Goal: Participate in discussion

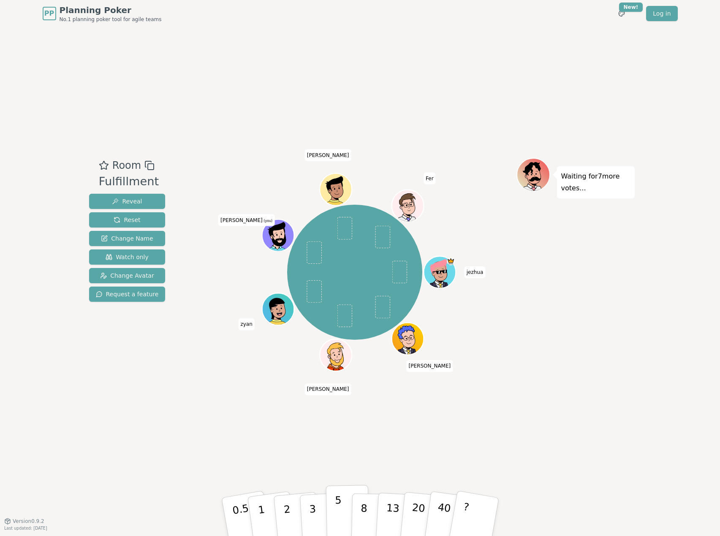
click at [334, 531] on button "5" at bounding box center [347, 517] width 43 height 64
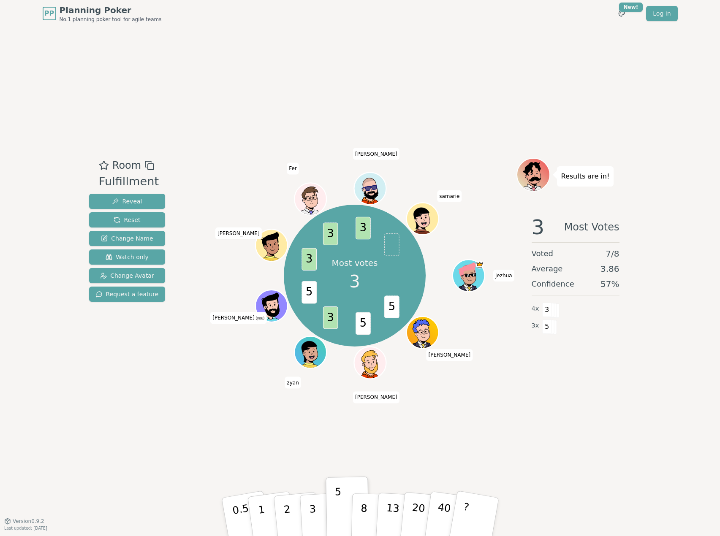
drag, startPoint x: 346, startPoint y: 463, endPoint x: 350, endPoint y: 457, distance: 6.7
click at [350, 457] on div "Room Fulfillment Reveal Reset Change Name Watch only Change Avatar Request a fe…" at bounding box center [360, 274] width 549 height 494
click at [335, 521] on button "5" at bounding box center [347, 517] width 43 height 64
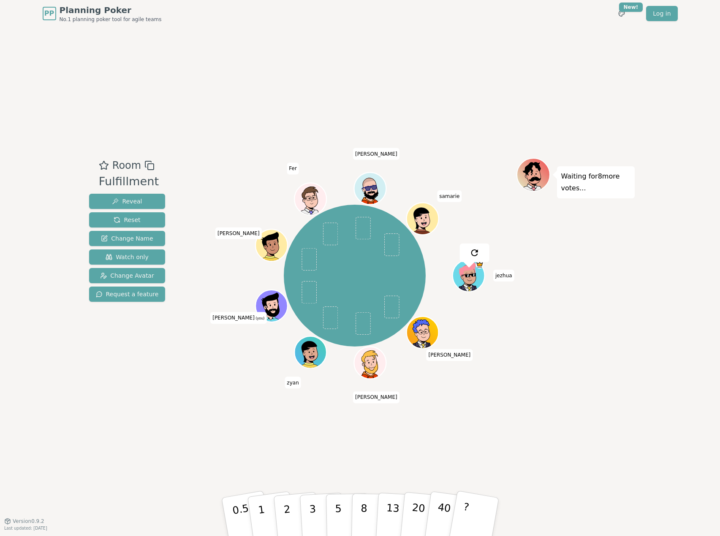
drag, startPoint x: 342, startPoint y: 503, endPoint x: 364, endPoint y: 484, distance: 29.1
click at [364, 494] on button "5" at bounding box center [347, 526] width 43 height 64
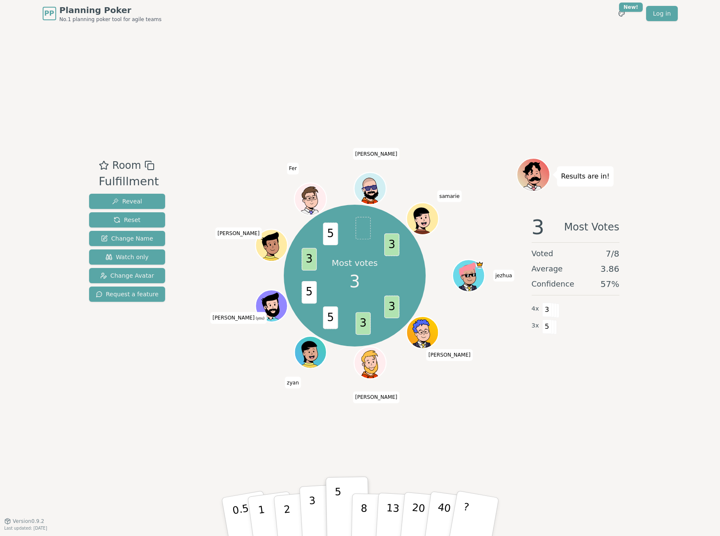
click at [312, 496] on p "3" at bounding box center [312, 518] width 9 height 46
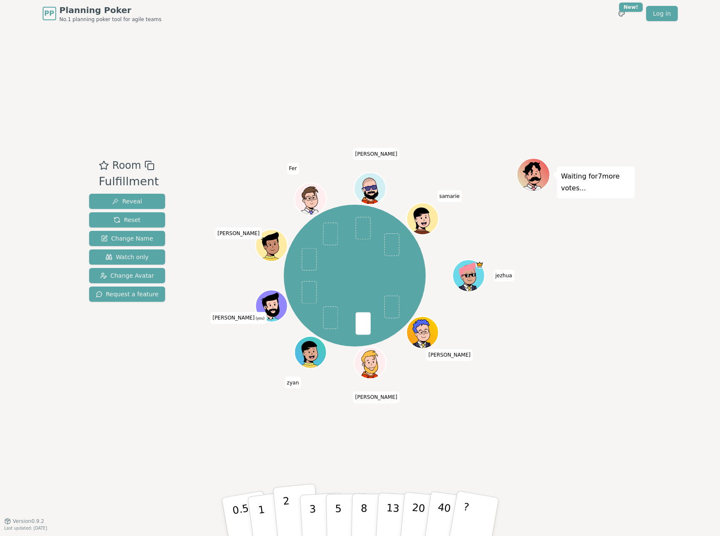
click at [297, 515] on button "2" at bounding box center [296, 517] width 48 height 67
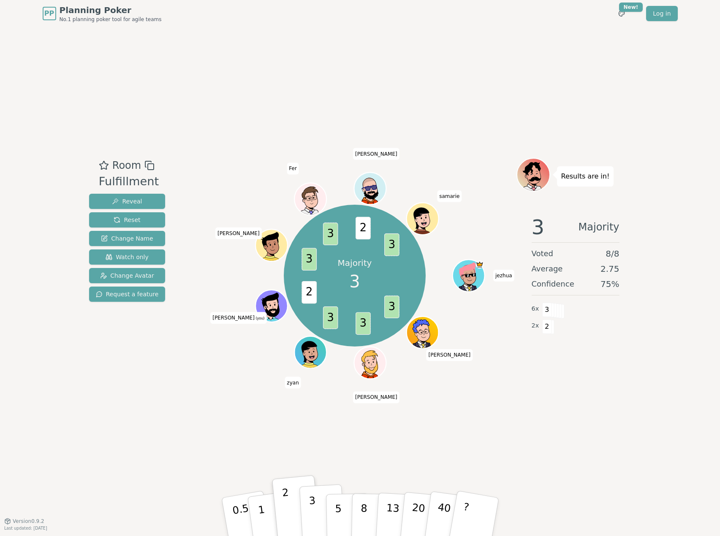
click at [322, 505] on button "3" at bounding box center [322, 517] width 46 height 66
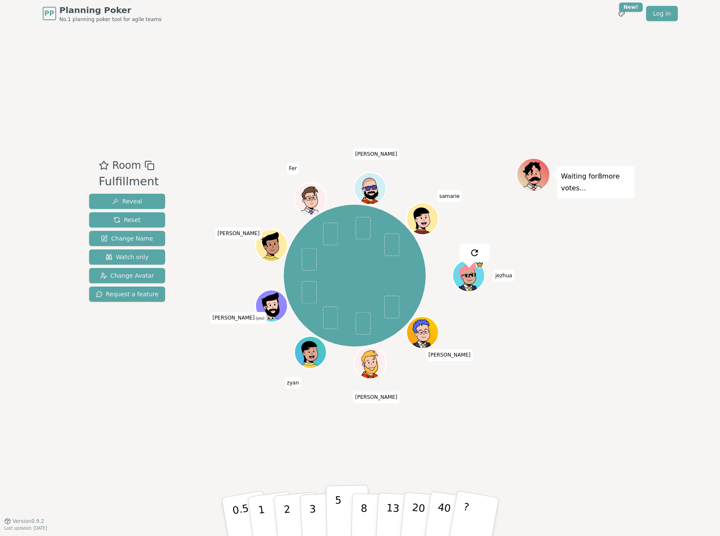
drag, startPoint x: 320, startPoint y: 510, endPoint x: 338, endPoint y: 515, distance: 18.8
click at [338, 515] on div "0.5 1 2 3 5 8 13 20 40 ?" at bounding box center [359, 517] width 253 height 30
click at [338, 515] on p "5" at bounding box center [337, 517] width 7 height 46
click at [314, 509] on p "3" at bounding box center [312, 518] width 9 height 46
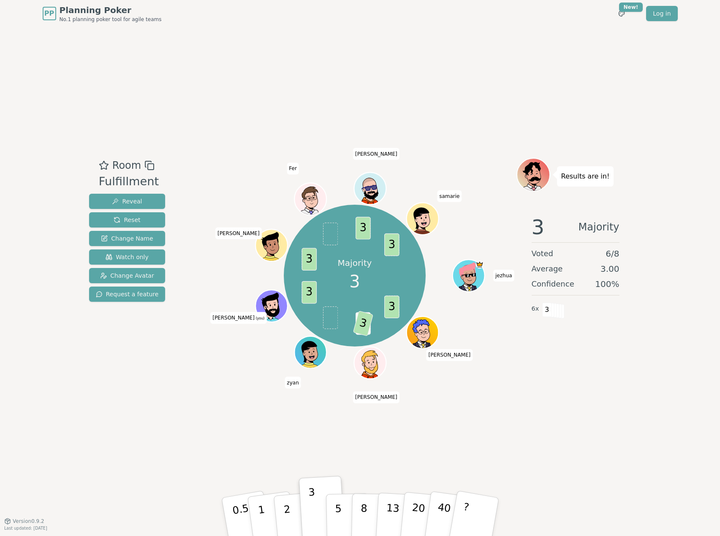
click at [505, 424] on div "Room Fulfillment Reveal Reset Change Name Watch only Change Avatar Request a fe…" at bounding box center [360, 274] width 549 height 494
